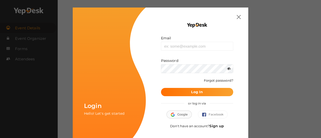
click at [184, 116] on button "Google" at bounding box center [180, 115] width 26 height 8
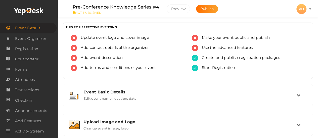
click at [43, 16] on div at bounding box center [29, 11] width 58 height 23
click at [306, 9] on profile-pic "VD" at bounding box center [301, 9] width 10 height 5
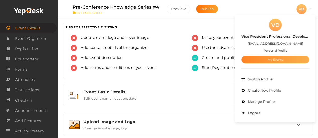
click at [294, 58] on link "My Events" at bounding box center [275, 60] width 68 height 8
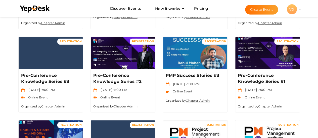
scroll to position [114, 0]
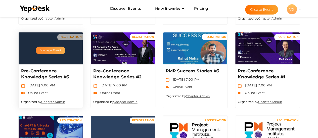
click at [52, 50] on button "Manage Event" at bounding box center [51, 51] width 30 height 8
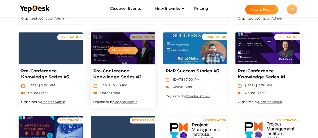
click at [128, 53] on button "Manage Event" at bounding box center [123, 51] width 30 height 8
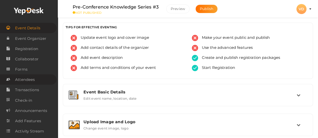
click at [32, 79] on span "Attendees" at bounding box center [25, 80] width 20 height 10
click at [35, 81] on span "Attendees" at bounding box center [25, 80] width 20 height 10
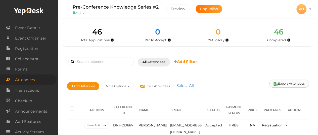
click at [280, 82] on button "Export Attendees" at bounding box center [289, 83] width 40 height 8
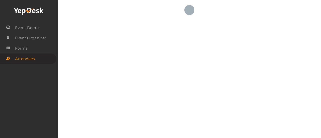
click at [40, 14] on icon at bounding box center [29, 12] width 30 height 8
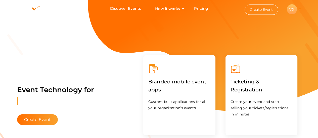
click at [297, 9] on profile-pic "VD" at bounding box center [292, 10] width 10 height 4
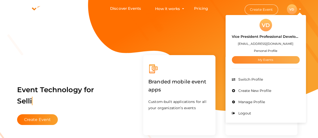
click at [267, 59] on link "My Events" at bounding box center [266, 60] width 68 height 8
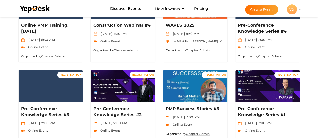
scroll to position [80, 0]
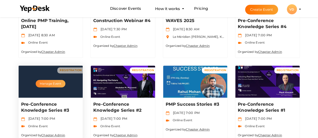
click at [57, 86] on button "Manage Event" at bounding box center [51, 84] width 30 height 8
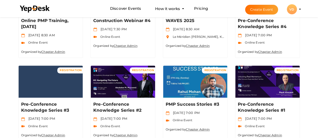
scroll to position [0, 0]
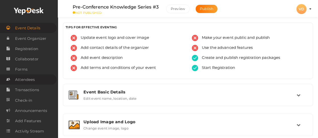
click at [33, 79] on span "Attendees" at bounding box center [25, 80] width 20 height 10
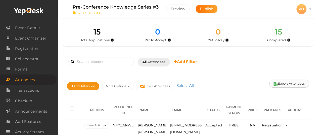
click at [279, 81] on button "Export Attendees" at bounding box center [289, 83] width 40 height 8
